Goal: Task Accomplishment & Management: Manage account settings

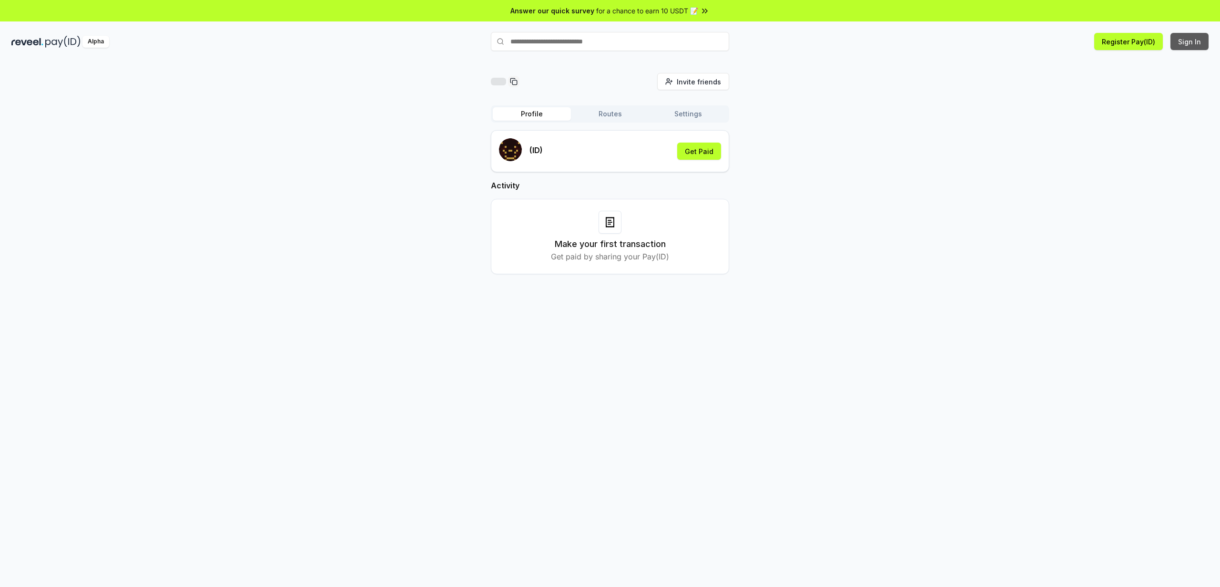
click at [1182, 42] on button "Sign In" at bounding box center [1190, 41] width 38 height 17
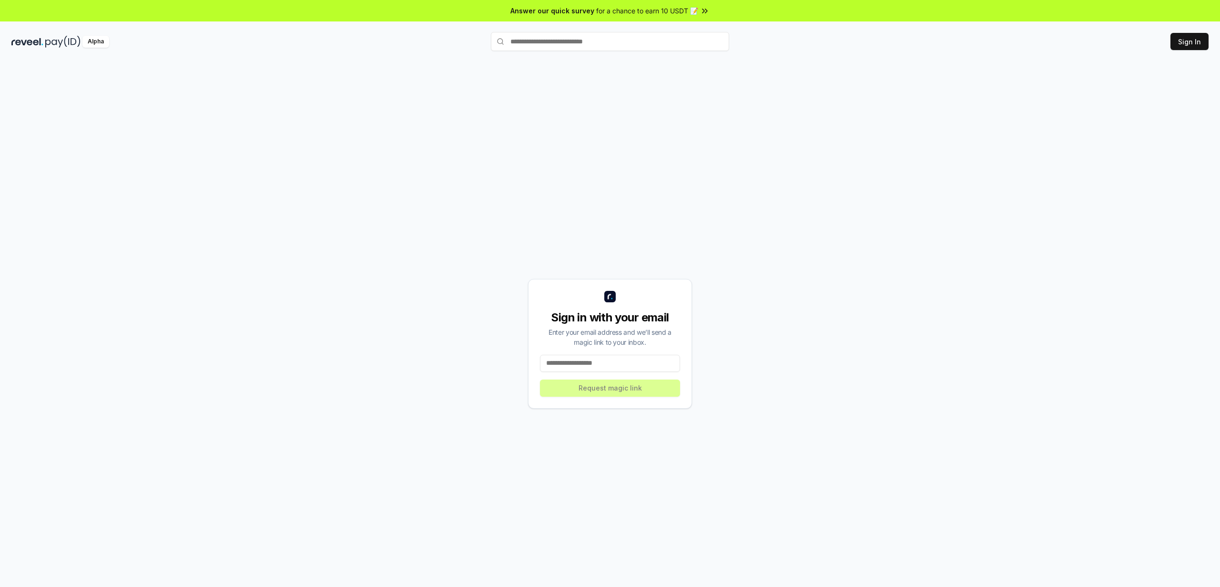
click at [628, 353] on div "Sign in with your email Enter your email address and we’ll send a magic link to…" at bounding box center [610, 344] width 164 height 130
click at [626, 368] on input at bounding box center [610, 363] width 140 height 17
type input "**********"
click at [629, 386] on button "Request magic link" at bounding box center [610, 387] width 140 height 17
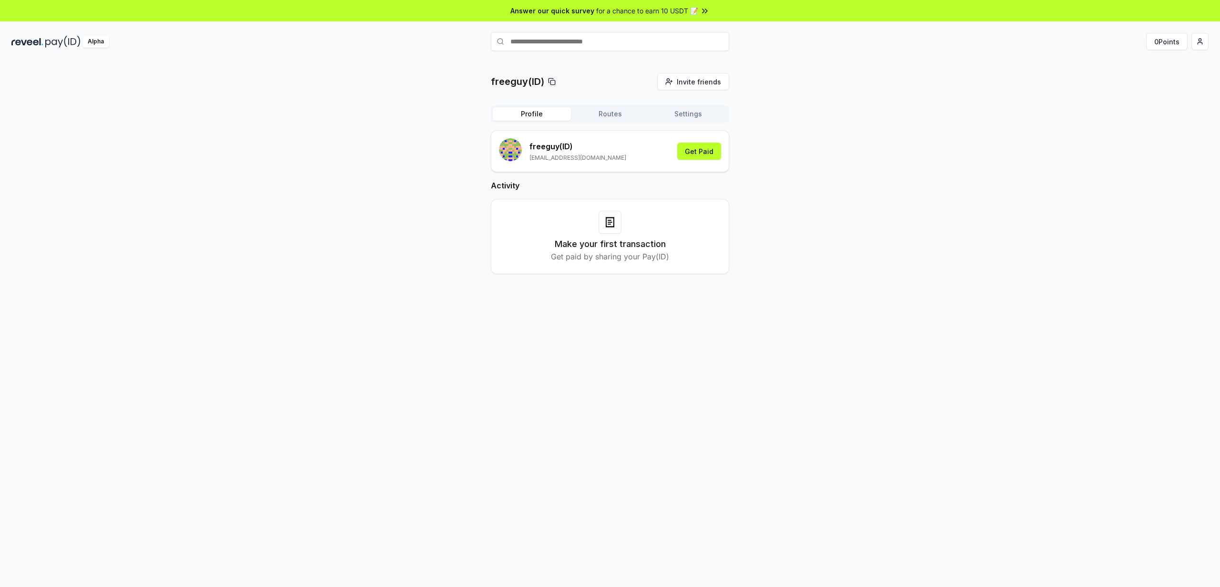
click at [824, 257] on div "freeguy(ID) Invite friends Invite Profile Routes Settings freeguy (ID) [EMAIL_A…" at bounding box center [609, 181] width 1197 height 216
click at [618, 241] on h3 "Make your first transaction" at bounding box center [610, 243] width 111 height 13
click at [818, 198] on div "freeguy(ID) Invite friends Invite Profile Routes Settings freeguy (ID) [EMAIL_A…" at bounding box center [609, 181] width 1197 height 216
click at [719, 154] on button "Get Paid" at bounding box center [699, 151] width 44 height 17
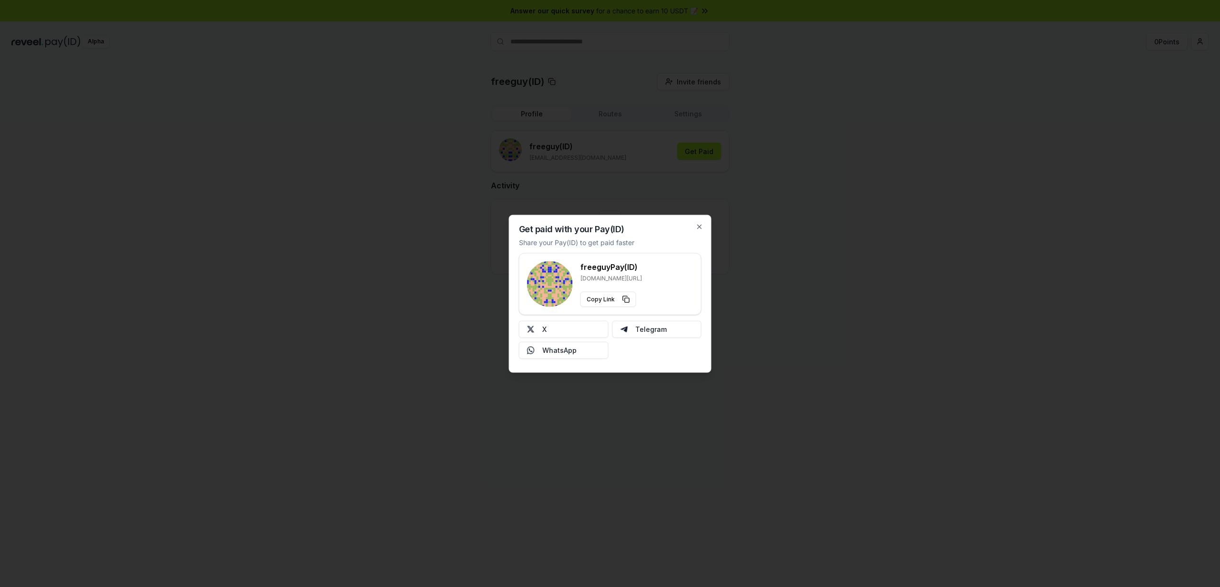
click at [716, 154] on div at bounding box center [610, 293] width 1220 height 587
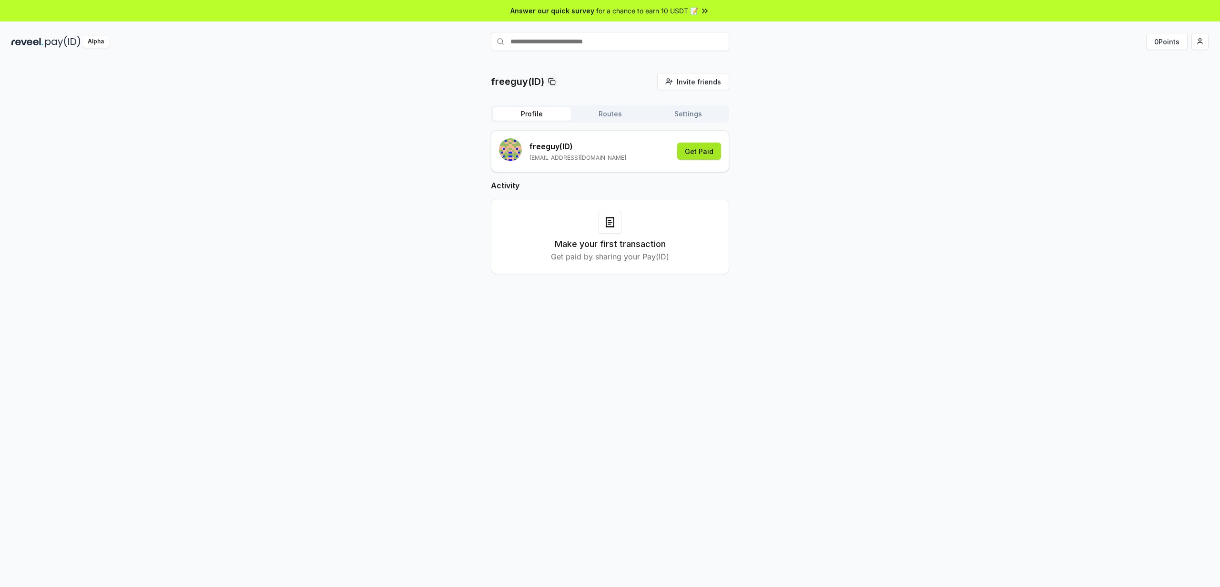
click at [713, 153] on button "Get Paid" at bounding box center [699, 151] width 44 height 17
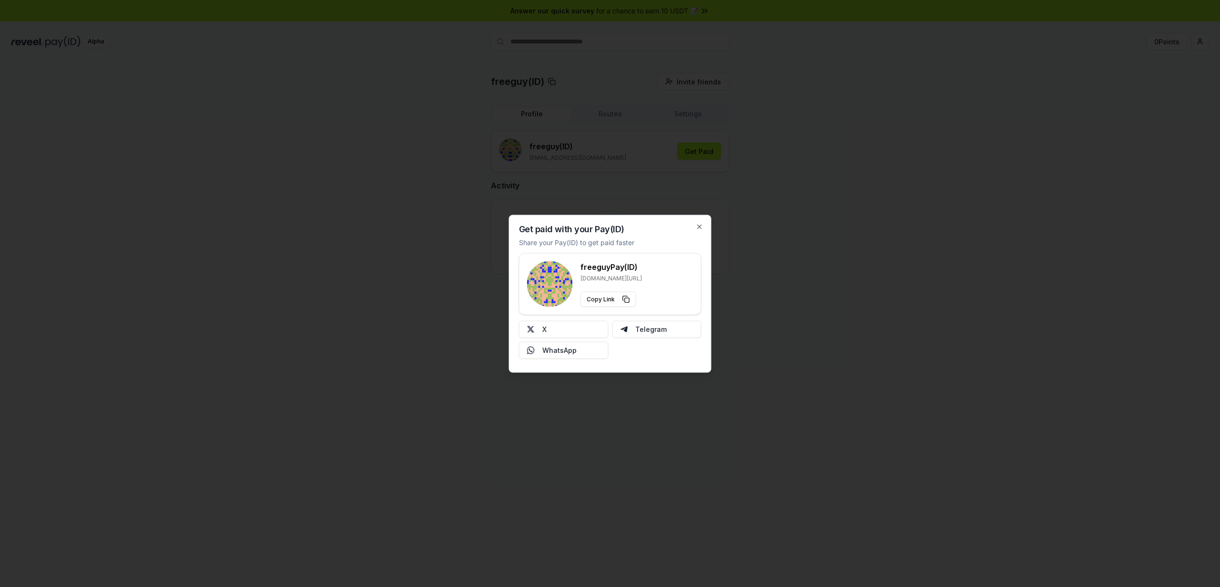
click at [890, 154] on div at bounding box center [610, 293] width 1220 height 587
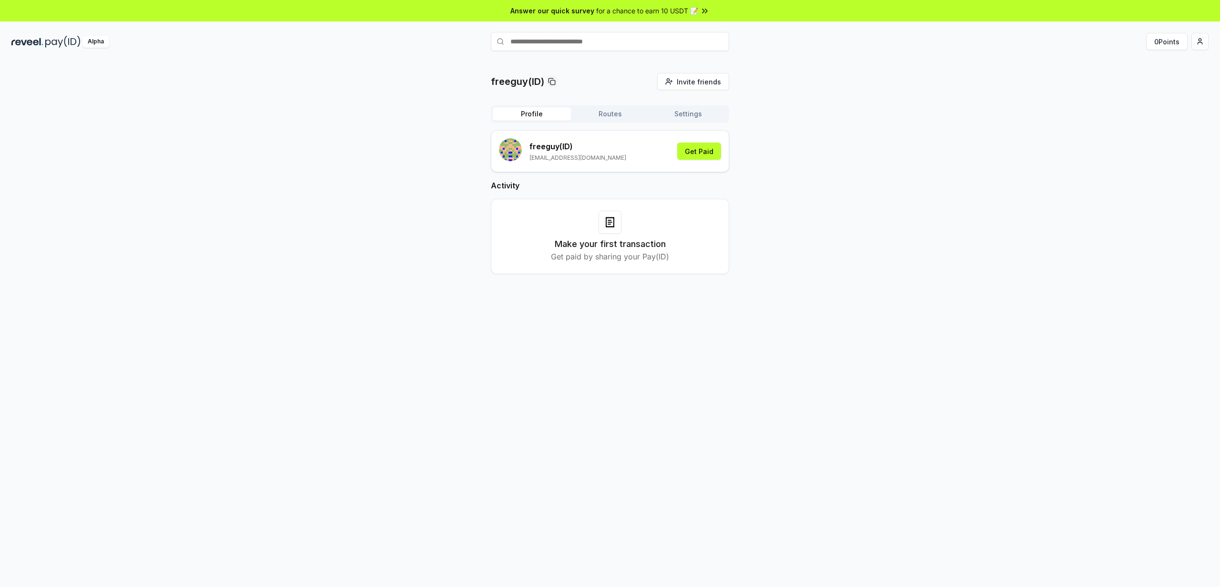
click at [542, 54] on div "freeguy(ID) Invite friends Invite Profile Routes Settings freeguy (ID) juelu198…" at bounding box center [610, 334] width 1220 height 560
click at [539, 44] on input "text" at bounding box center [610, 41] width 238 height 19
type input "*"
type input "**********"
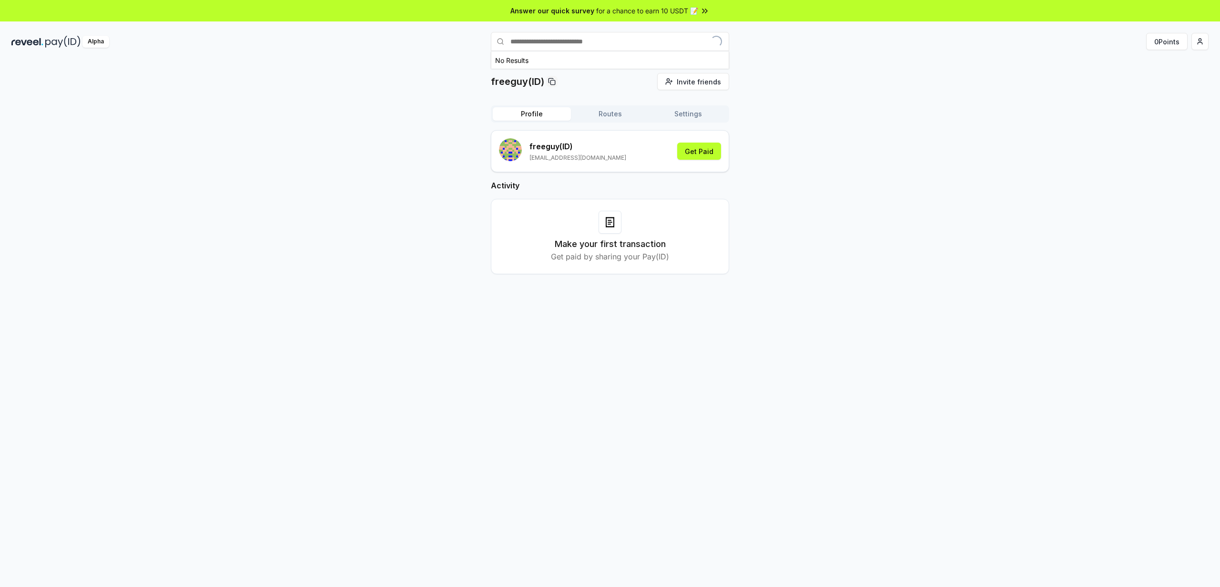
type input "*"
type input "**********"
drag, startPoint x: 676, startPoint y: 43, endPoint x: 791, endPoint y: 57, distance: 115.7
click at [791, 57] on div "freeguy(ID) Invite friends Invite Profile Routes Settings freeguy (ID) [EMAIL_A…" at bounding box center [610, 334] width 1220 height 560
click at [679, 49] on input "**********" at bounding box center [610, 41] width 238 height 19
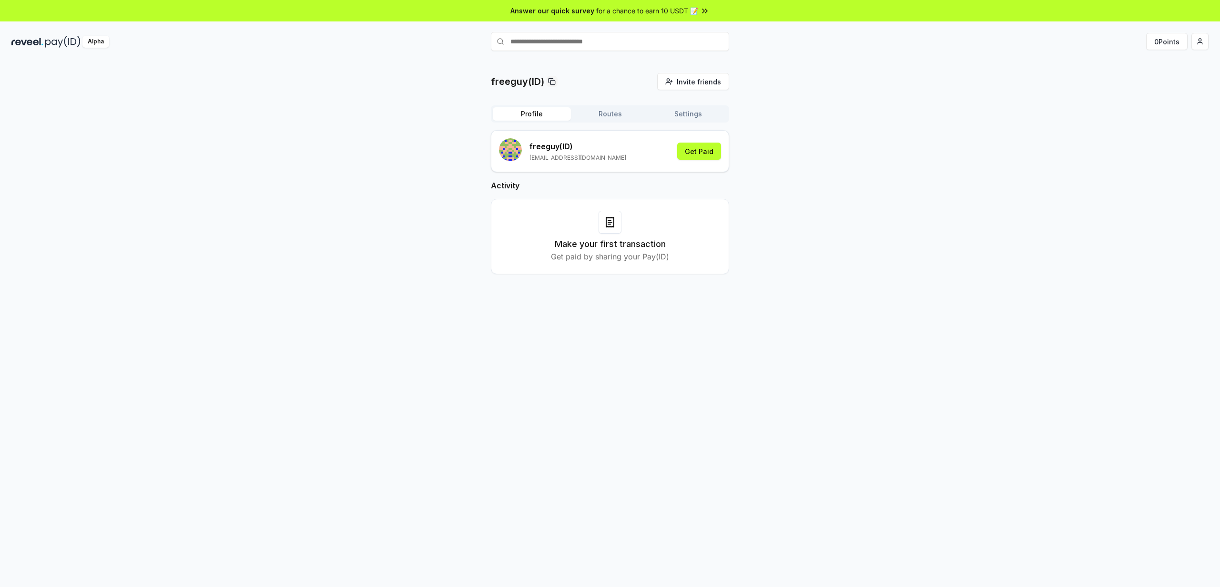
click at [45, 41] on img at bounding box center [62, 42] width 35 height 12
click at [799, 155] on div "freeguy(ID) Invite friends Invite Profile Routes Settings freeguy (ID) [EMAIL_A…" at bounding box center [609, 181] width 1197 height 216
click at [607, 120] on button "Routes" at bounding box center [610, 113] width 78 height 13
click at [693, 121] on div "Profile Routes Settings" at bounding box center [610, 113] width 238 height 17
click at [531, 119] on button "Profile" at bounding box center [532, 113] width 78 height 13
